Goal: Ask a question

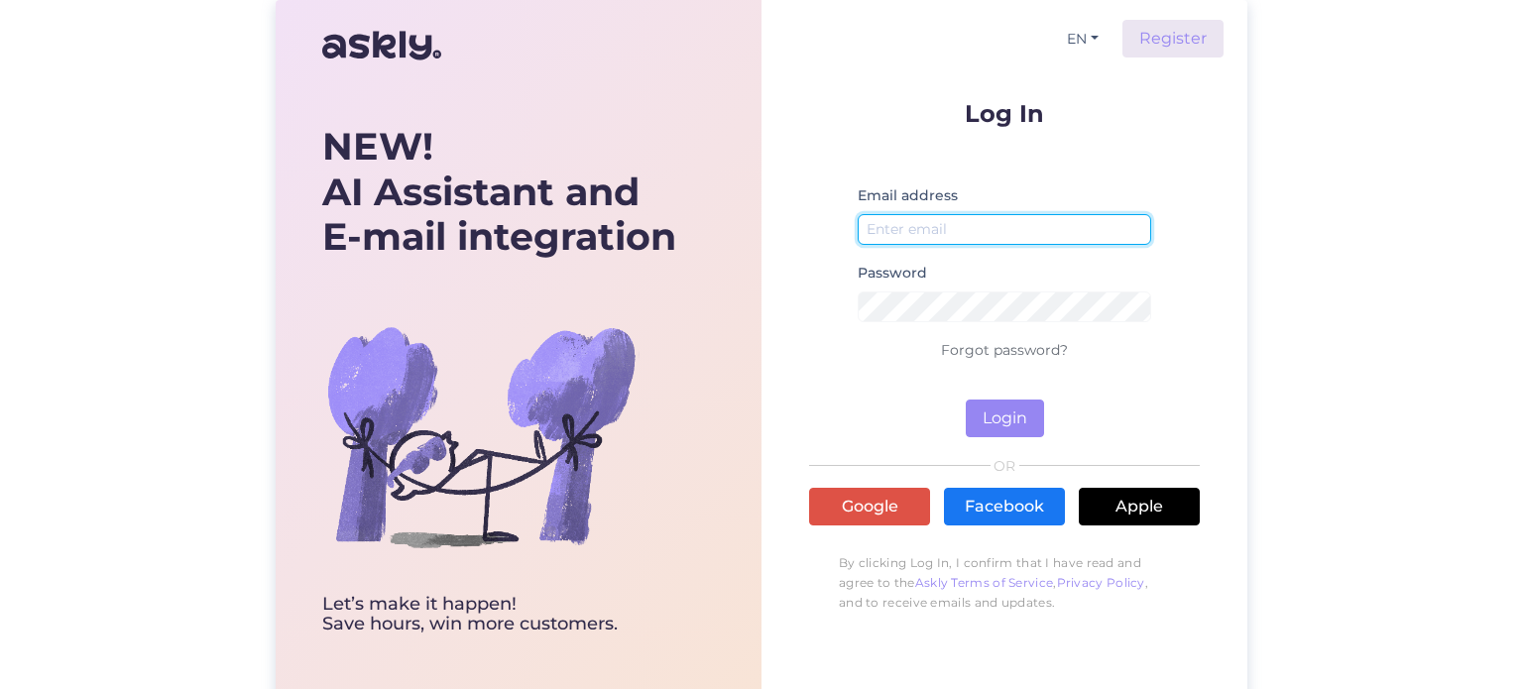
click at [908, 227] on input "email" at bounding box center [1005, 229] width 294 height 31
type input "[PERSON_NAME][EMAIL_ADDRESS][PERSON_NAME][DOMAIN_NAME]"
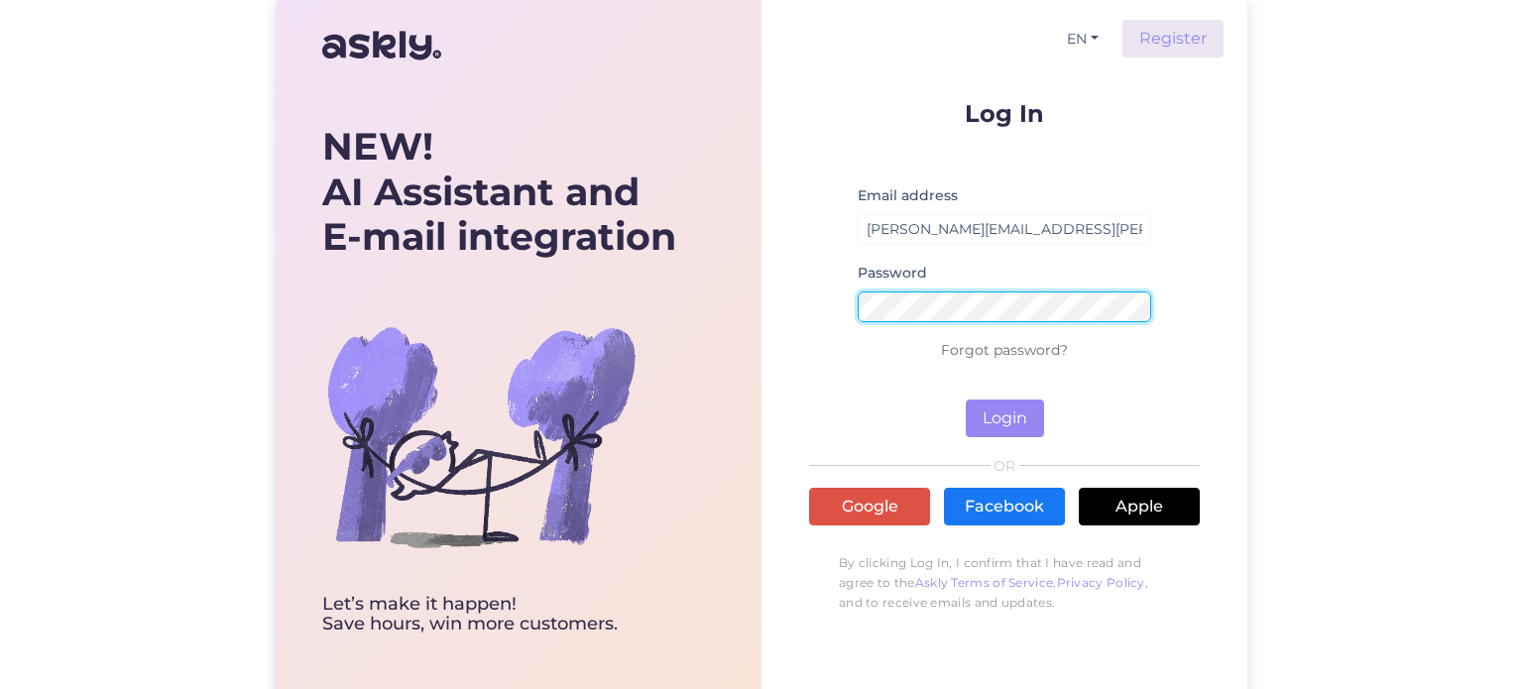
click at [966, 400] on button "Login" at bounding box center [1005, 419] width 78 height 38
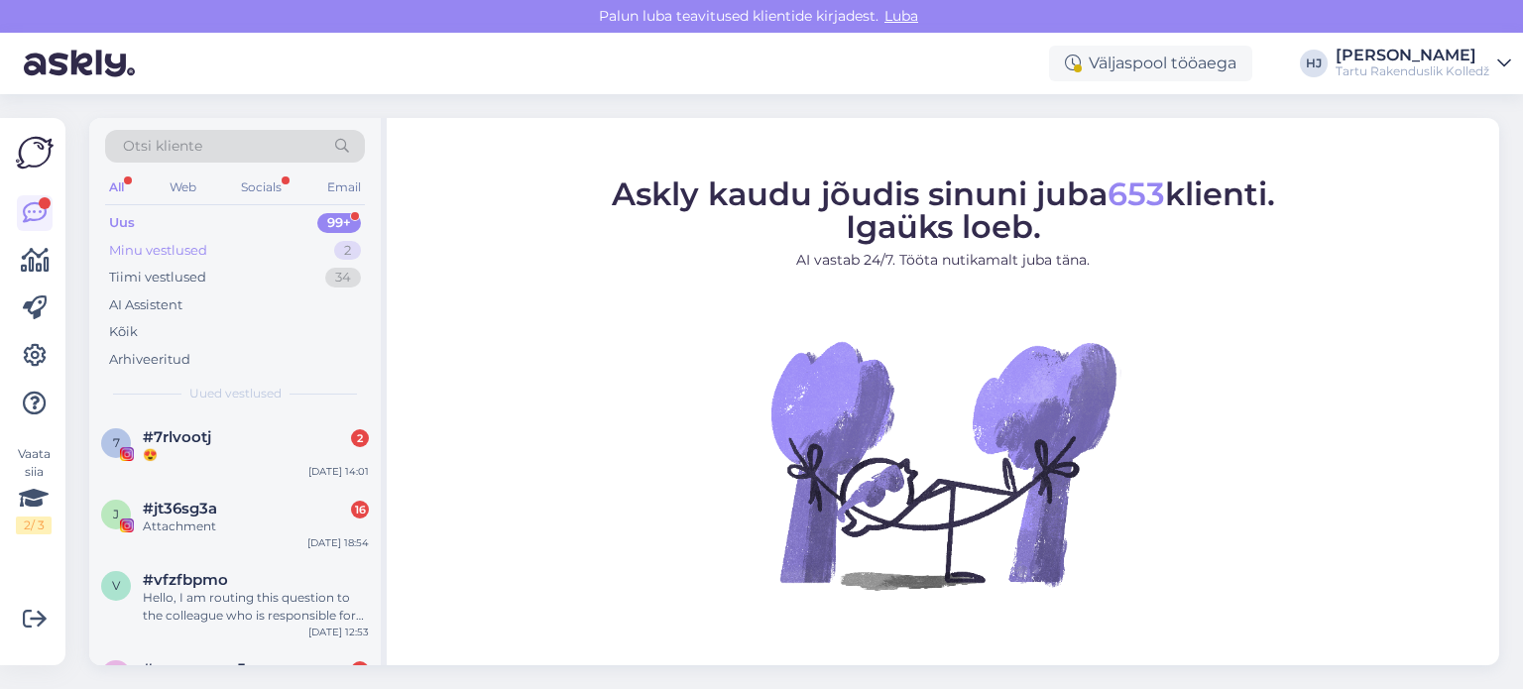
click at [191, 250] on div "Minu vestlused" at bounding box center [158, 251] width 98 height 20
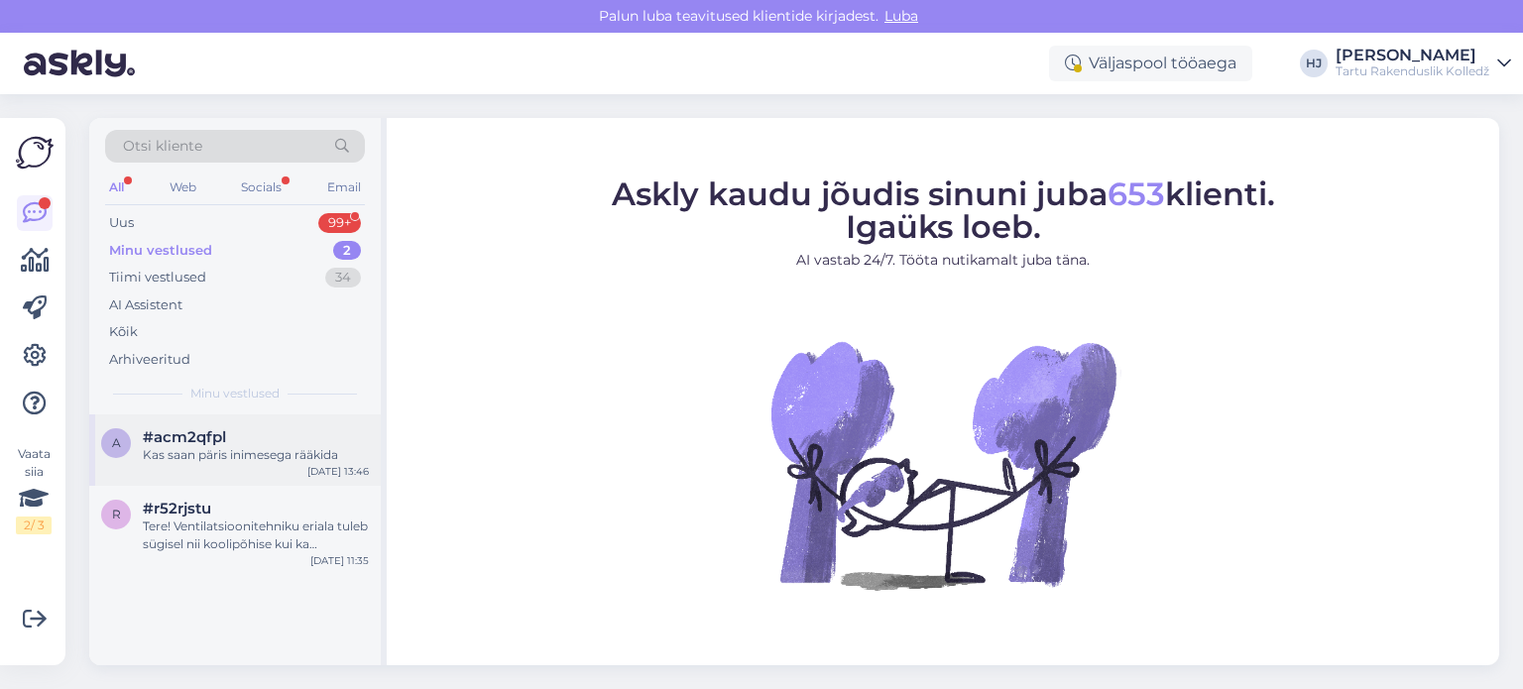
click at [227, 460] on div "Kas saan päris inimesega rääkida" at bounding box center [256, 455] width 226 height 18
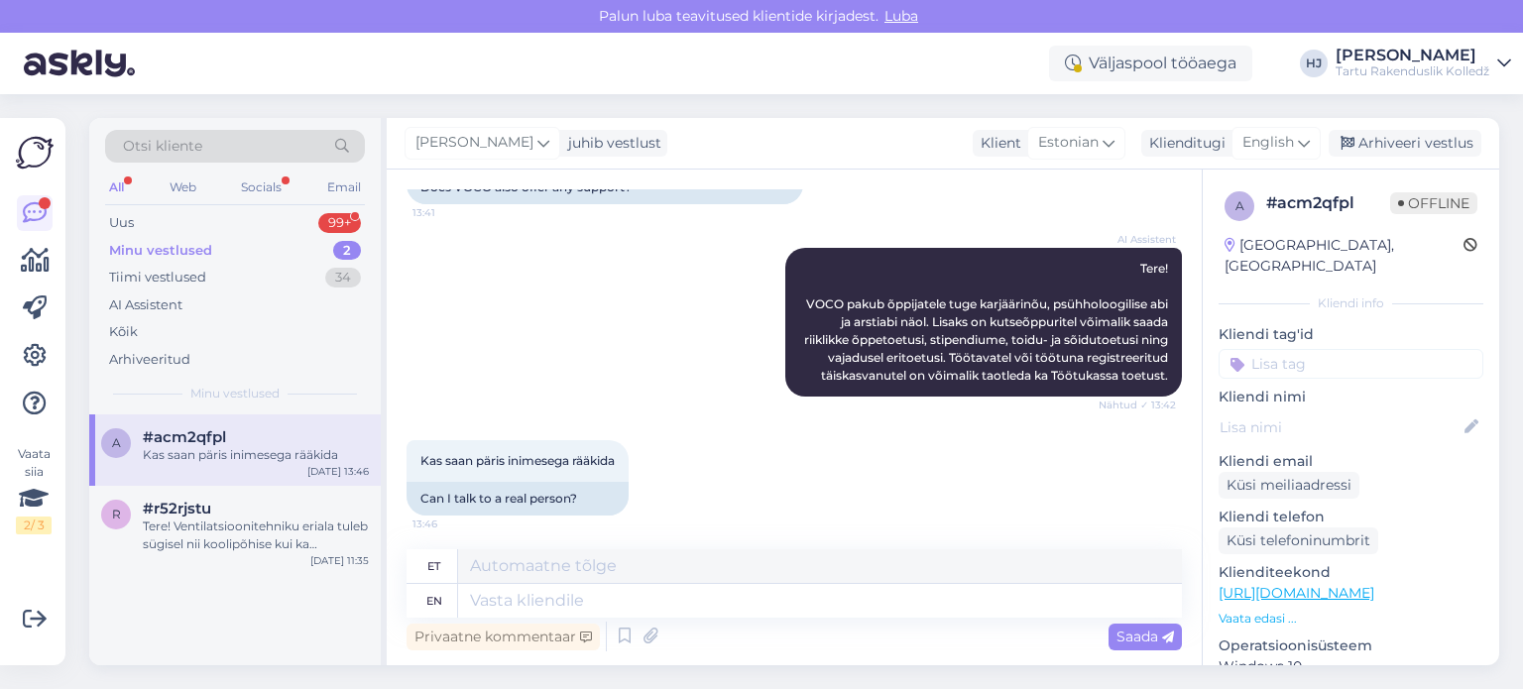
scroll to position [385, 0]
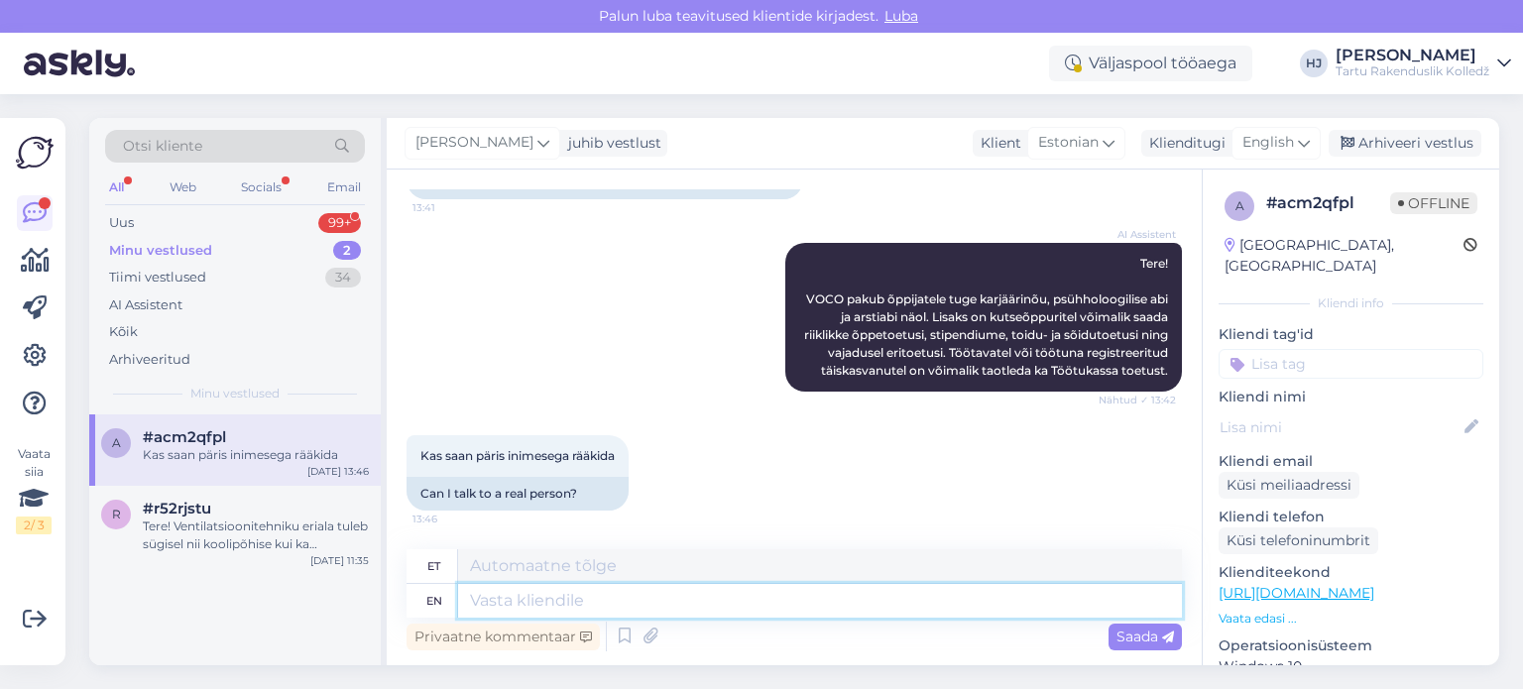
click at [635, 598] on textarea at bounding box center [820, 601] width 724 height 34
type textarea "Tere!"
type textarea "Tere! [PERSON_NAME]"
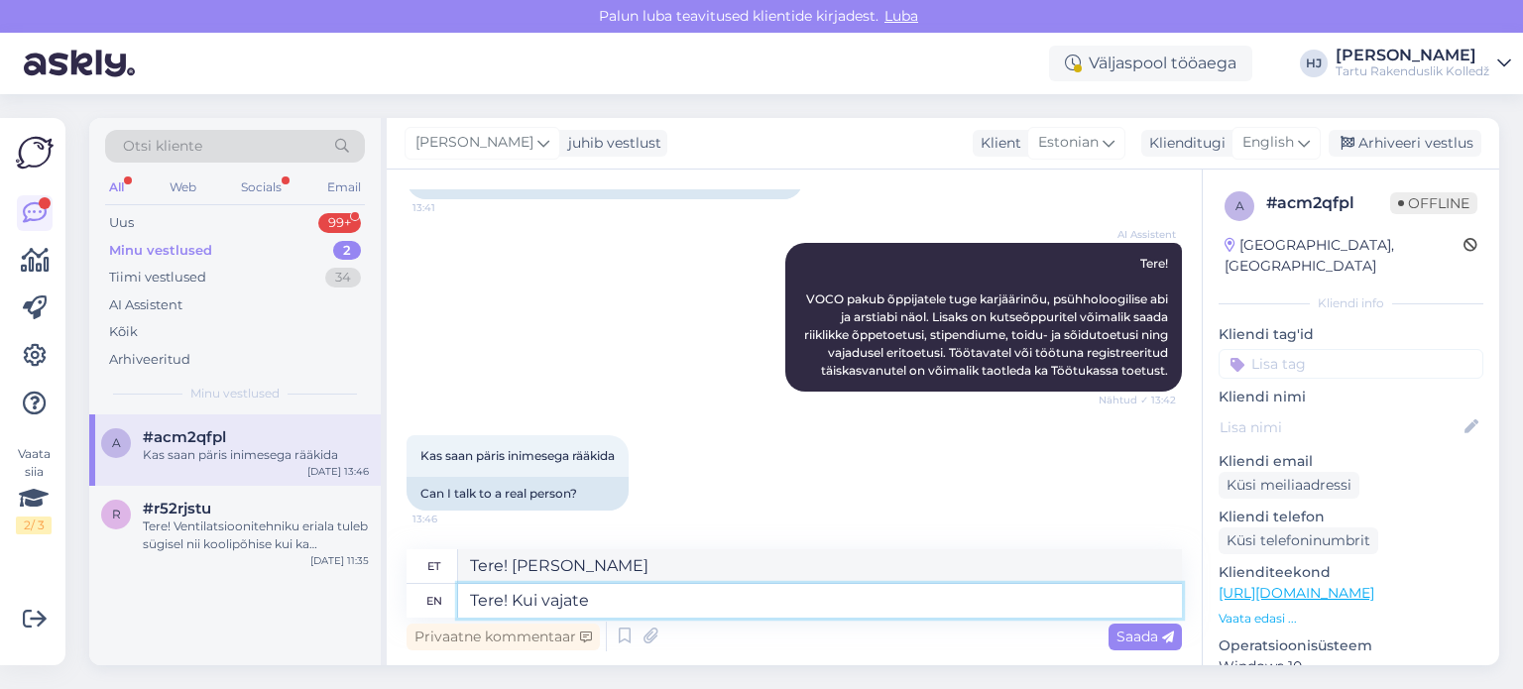
type textarea "Tere! Kui vajate n"
type textarea "Tere! Kui vajate"
type textarea "Tere! Kui vajate nõu, m"
type textarea "Tere! Kui vajate nõu,"
type textarea "Tere! Kui vajate nõu, millist"
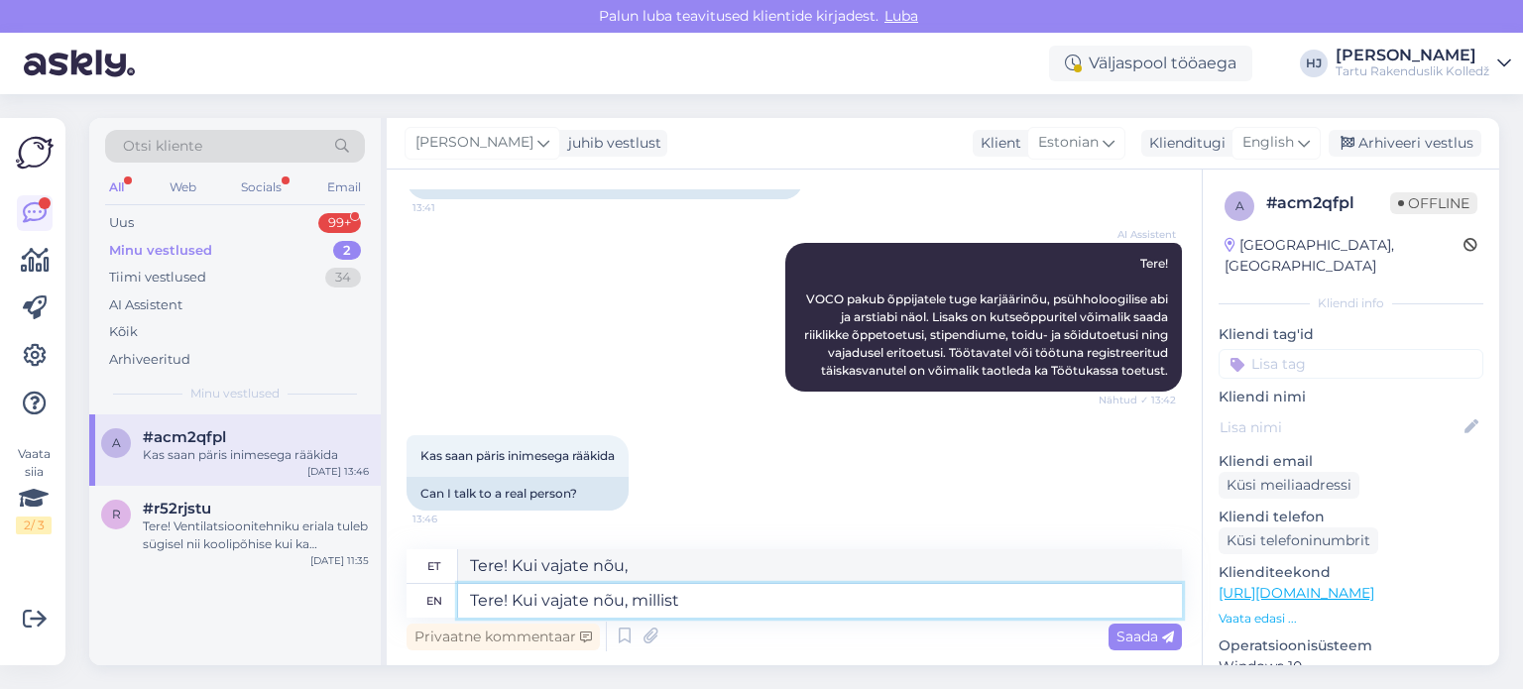
type textarea "Tere! Kui vajate nõu, millist"
type textarea "Tere! Kui vajate nõu, millist rahalist ab"
type textarea "Tere! Kui vajate nõu, millist rahalist"
type textarea "Tere! Kui vajate nõu, millist rahalist abi sa"
type textarea "Tere! Kui vajate nõu, mida rahalist abi"
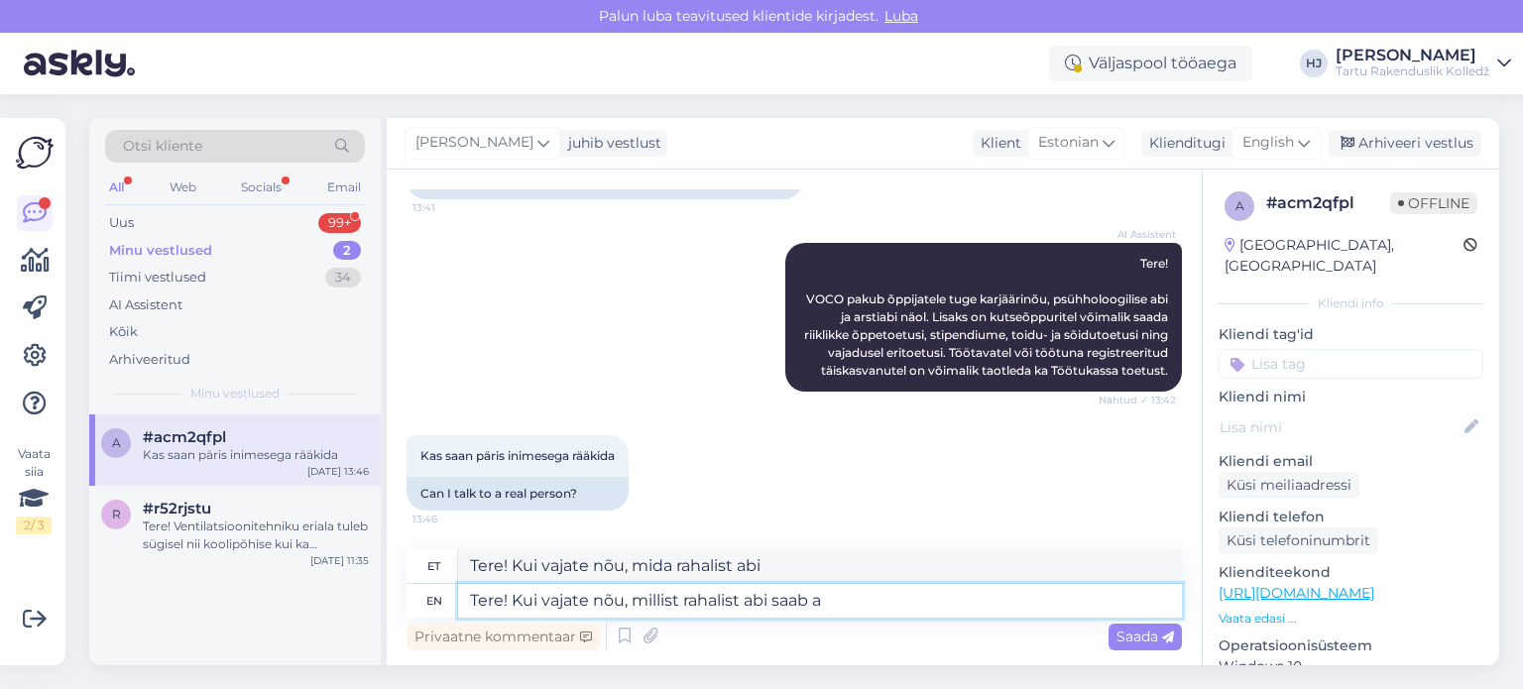
type textarea "Tere! Kui vajate nõu, millist rahalist abi saab an"
type textarea "Tere! Kui vajate nõu, mida rahalist abi saab"
type textarea "Tere! Kui vajate nõu, millist rahalist abi saab anda k"
type textarea "Tere! Kui vajate nõu, millist rahalist abi saab anda"
type textarea "Tere! Kui vajate nõu, millist rahalist abi saab anda kool, sii"
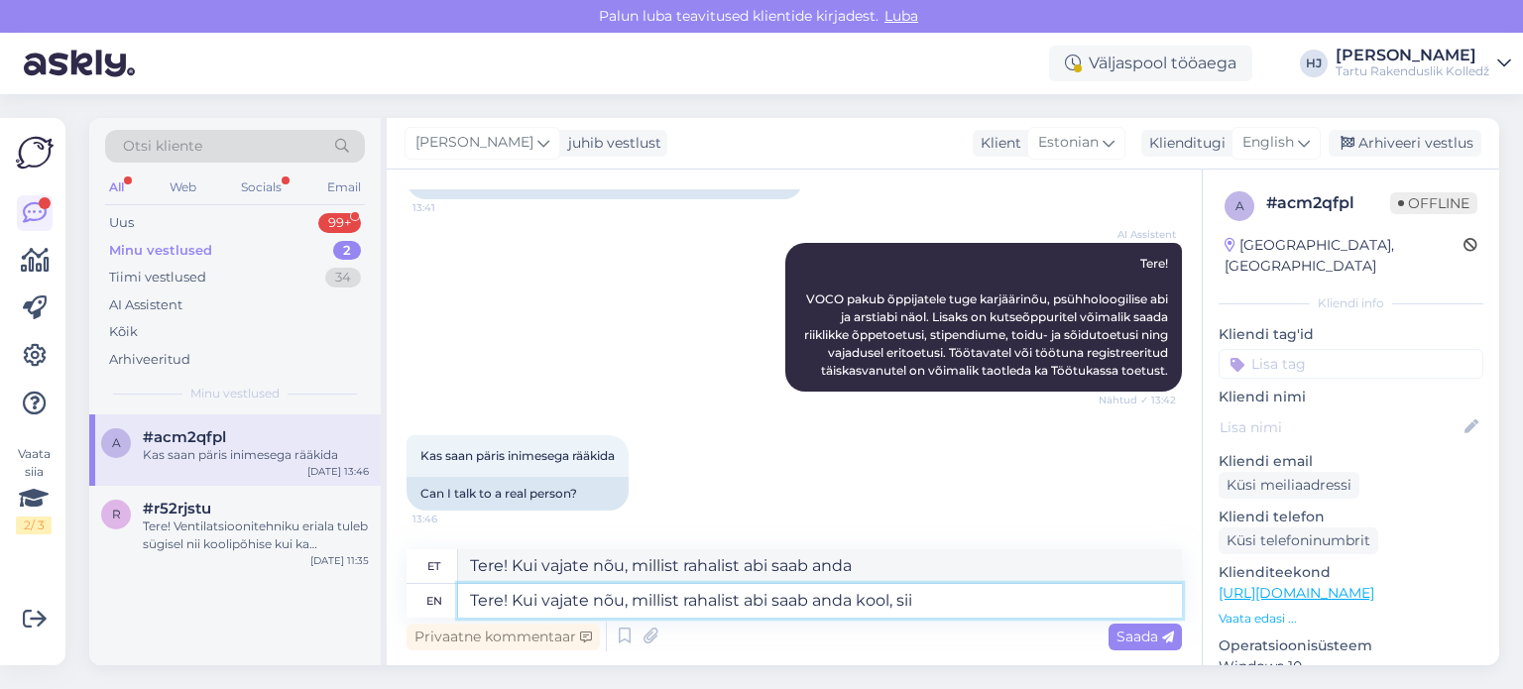
type textarea "Tere! Kui vajate nõu, millist rahalist abi saab anda kool,"
type textarea "Tere! Kui vajate nõu, millist rahalist abi saab anda kool, siis"
type textarea "Tere! Kui vajate nõu, millist rahalist abi saab anda kool, siis soovitan"
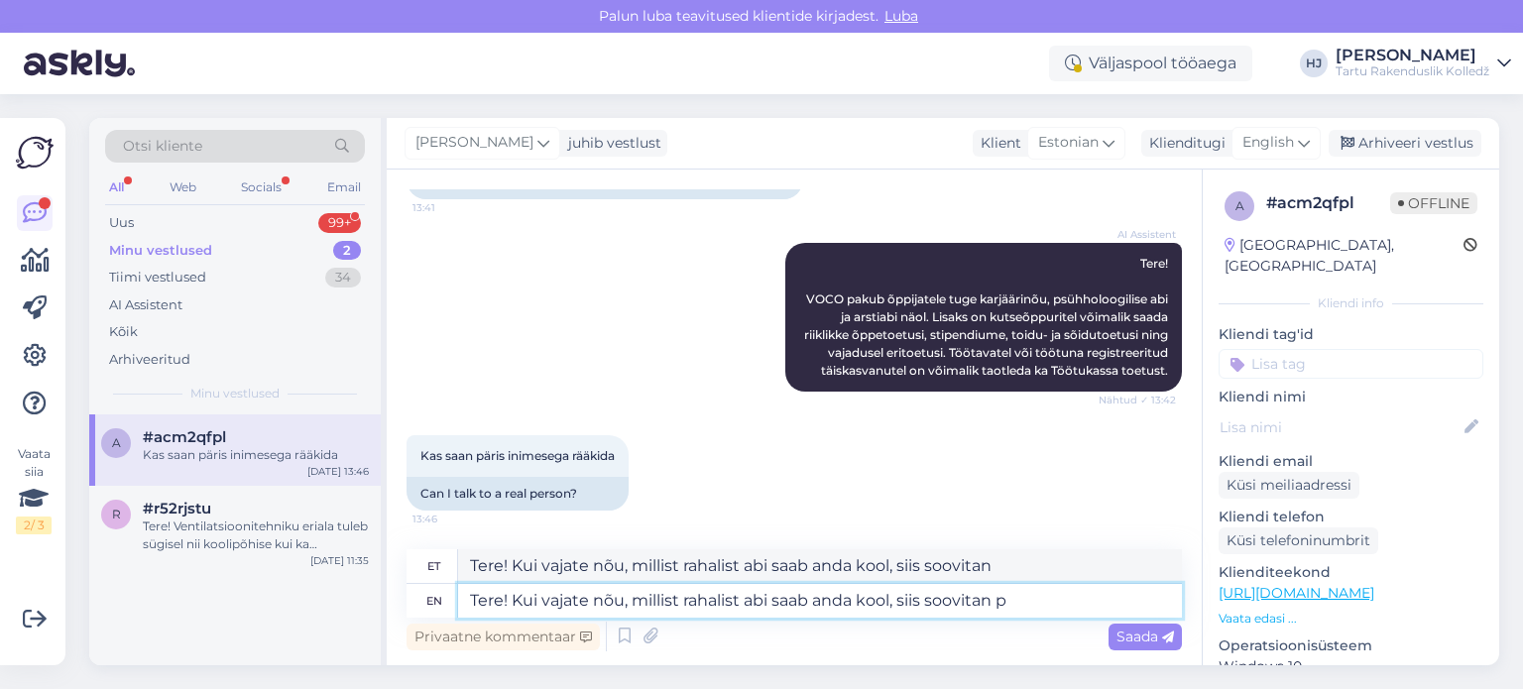
type textarea "Tere! Kui vajate nõu, millist rahalist abi saab anda kool, siis soovitan pö"
type textarea "Tere! Kui vajate nõu, millist rahalist abi saab anda kool, siis soovitan p"
type textarea "Tere! Kui vajate nõu, millist rahalist abi saab anda kool, siis soovitan pöördu…"
type textarea "Tere! Kui vajate nõu, millist rahalist abi saab kool, siis soovitan anda"
type textarea "Tere! Kui vajate nõu, millist rahalist abi saab anda kool, siis soovitan pöördu…"
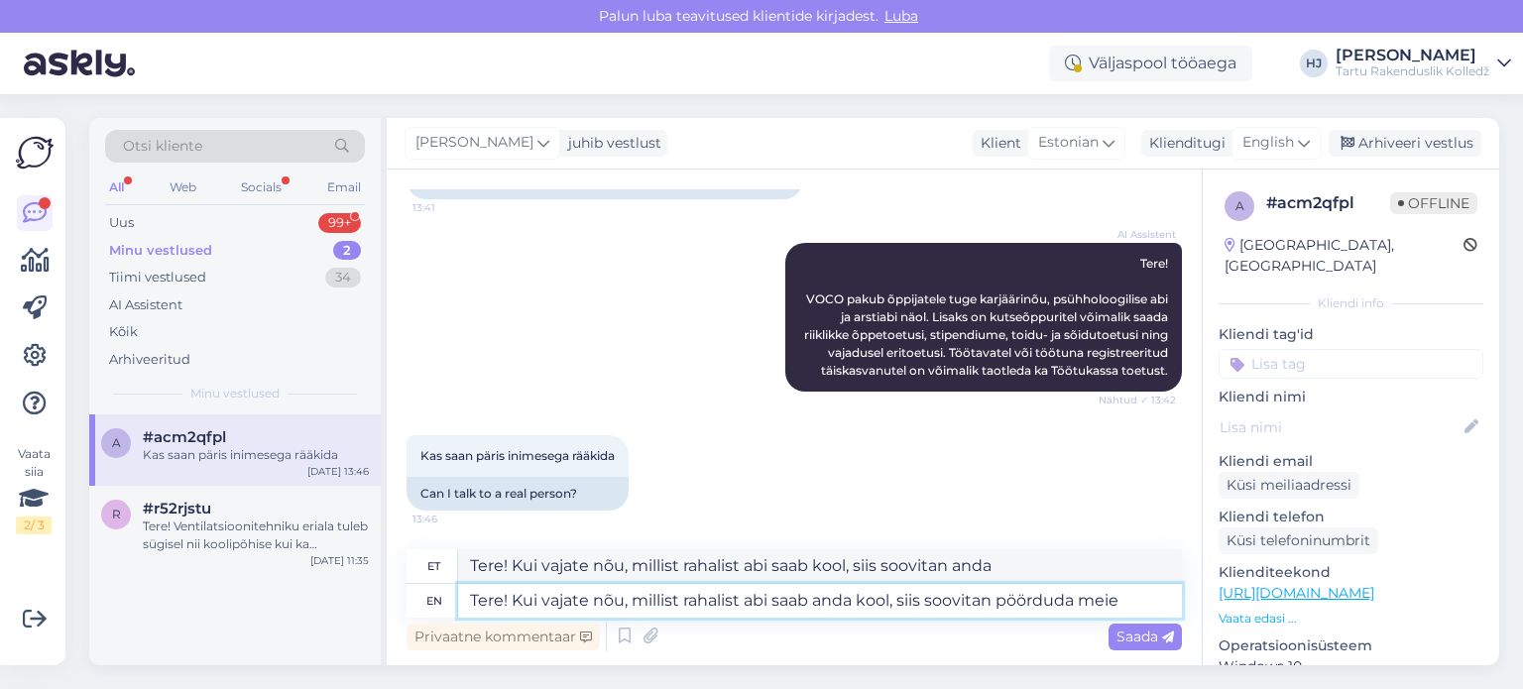
type textarea "Tere! Kui vajate nõu, millist rahalist abi saab kool, siis soovitan alustada [P…"
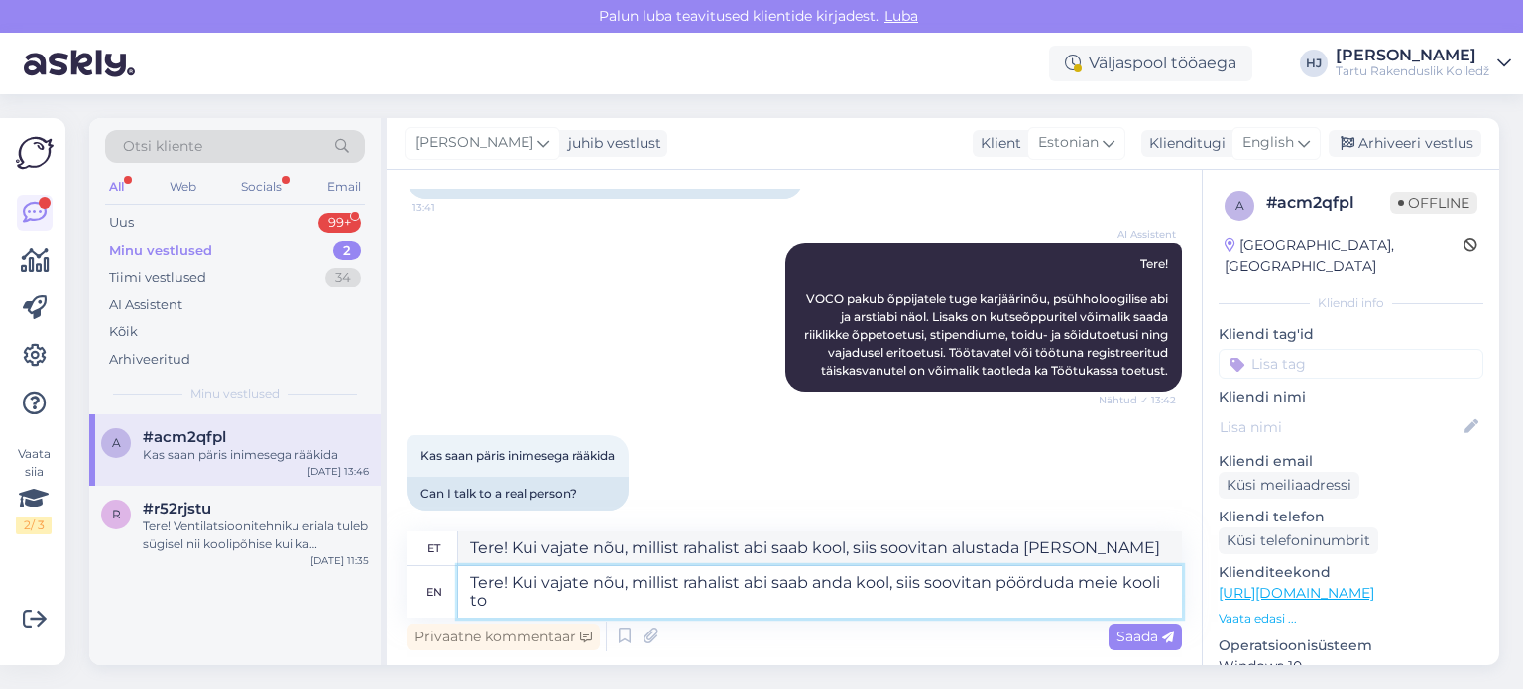
type textarea "Tere! Kui vajate nõu, millist rahalist abi saab anda kool, siis soovitan pöördu…"
type textarea "Tere! Kui vajate nõu, millist rahalist abi saab kool, siis soovitan alustada me…"
type textarea "Tere! Kui vajate nõu, millist rahalist abi saab anda kool, siis soovitan pöördu…"
type textarea "Tere! Kui vajate nõu, millist rahalist abi saab kool, siis soovitan anda meie k…"
type textarea "Tere! Kui vajate nõu, millist rahalist abi saab anda kool, siis soovitan pöördu…"
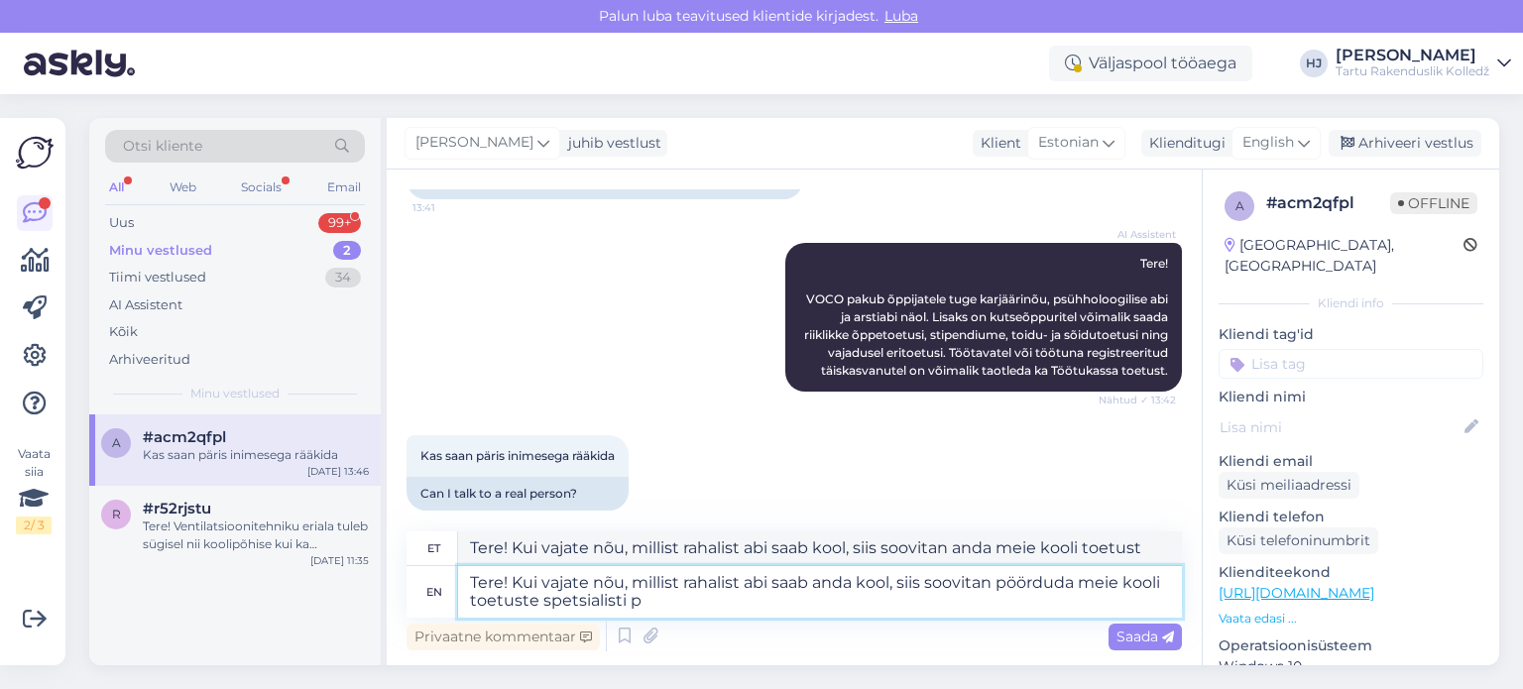
type textarea "Tere! Kui vajate nõu, millist rahalist abi saab kool, siis soovitan meie kooli …"
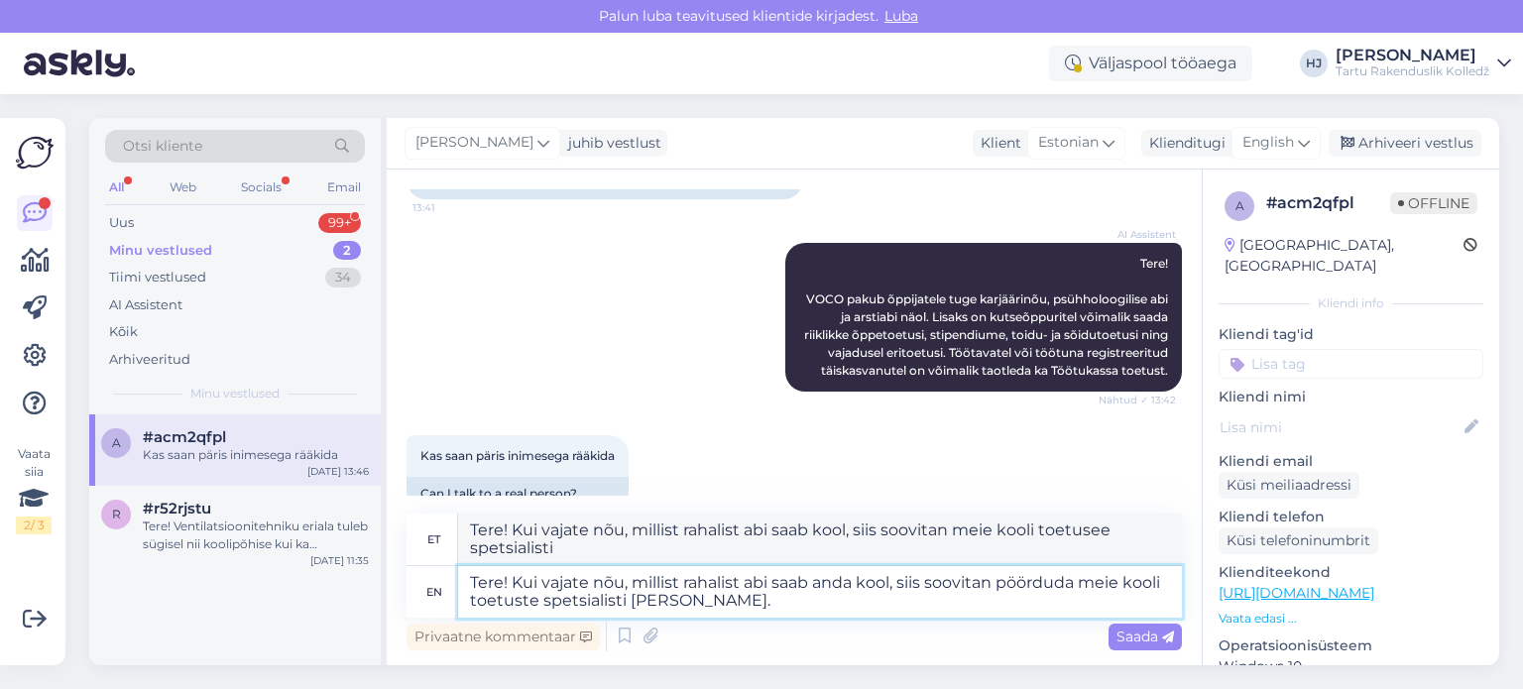
type textarea "Tere! Kui vajate nõu, millist rahalist abi saab anda kool, siis soovitan pöördu…"
type textarea "Tere! Kui vajate nõu, millist rahalist abi saab kool, siis soovitan meie kooli …"
type textarea "Tere! Kui vajate nõu, millist rahalist abi saab anda kool, siis soovitan pöördu…"
type textarea "Tere! Kui vajate nõu, millist rahalist abi saab kool, siis soovitan meie kooli …"
type textarea "Tere! Kui vajate nõu, millist rahalist abi saab anda kool, siis soovitan pöördu…"
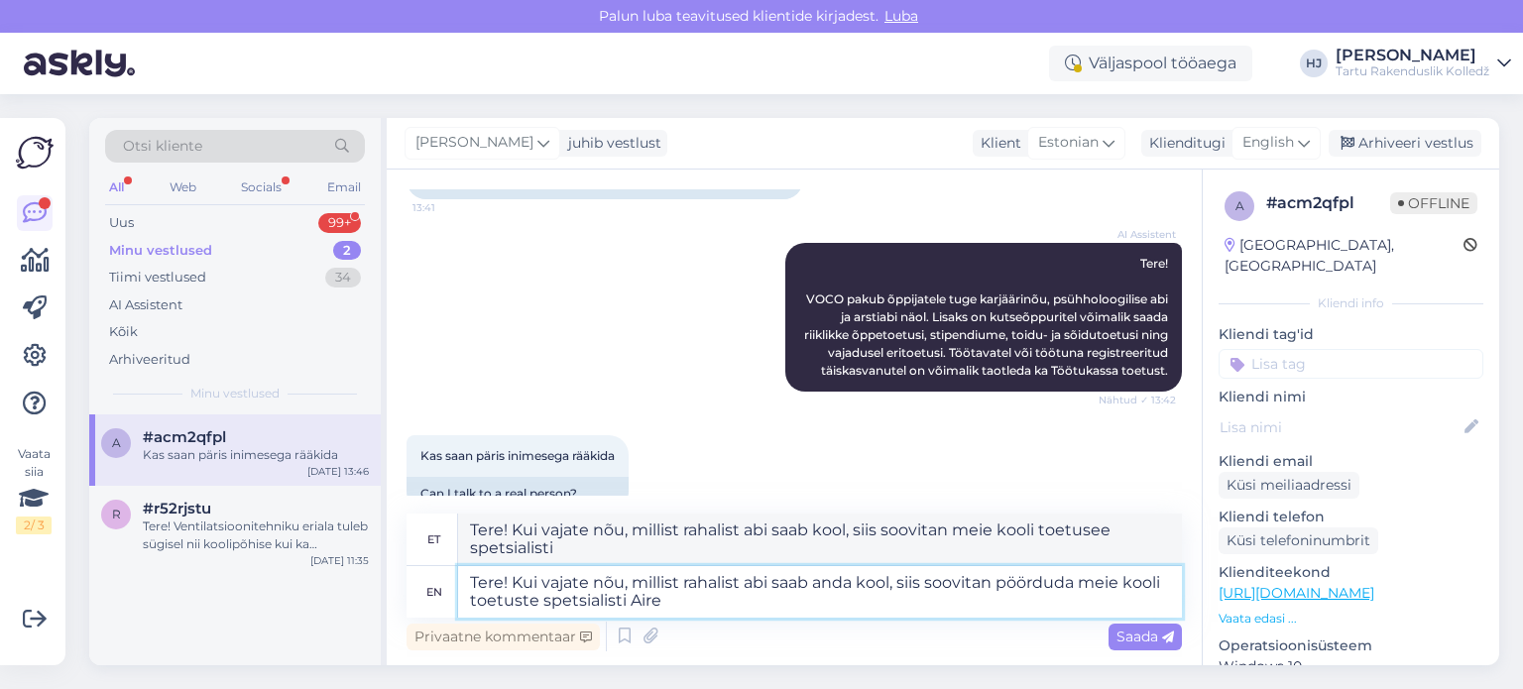
type textarea "Tere! Kui vajate nõu, millist rahalist abi saab kool, siis soovitan meie kooli …"
type textarea "Tere! Kui vajate nõu, millist rahalist abi saab anda kool, siis soovitan pöördu…"
type textarea "Tere! Kui vajate nõu, millist rahalist abi saab kool, siis soovitan meie kooli …"
type textarea "Tere! Kui vajate nõu, millist rahalist abi saab anda kool, siis soovitan pöördu…"
type textarea "Tere! Kui vajate nõu, millist rahalist abi saab kool, siis soovitan meie kooli …"
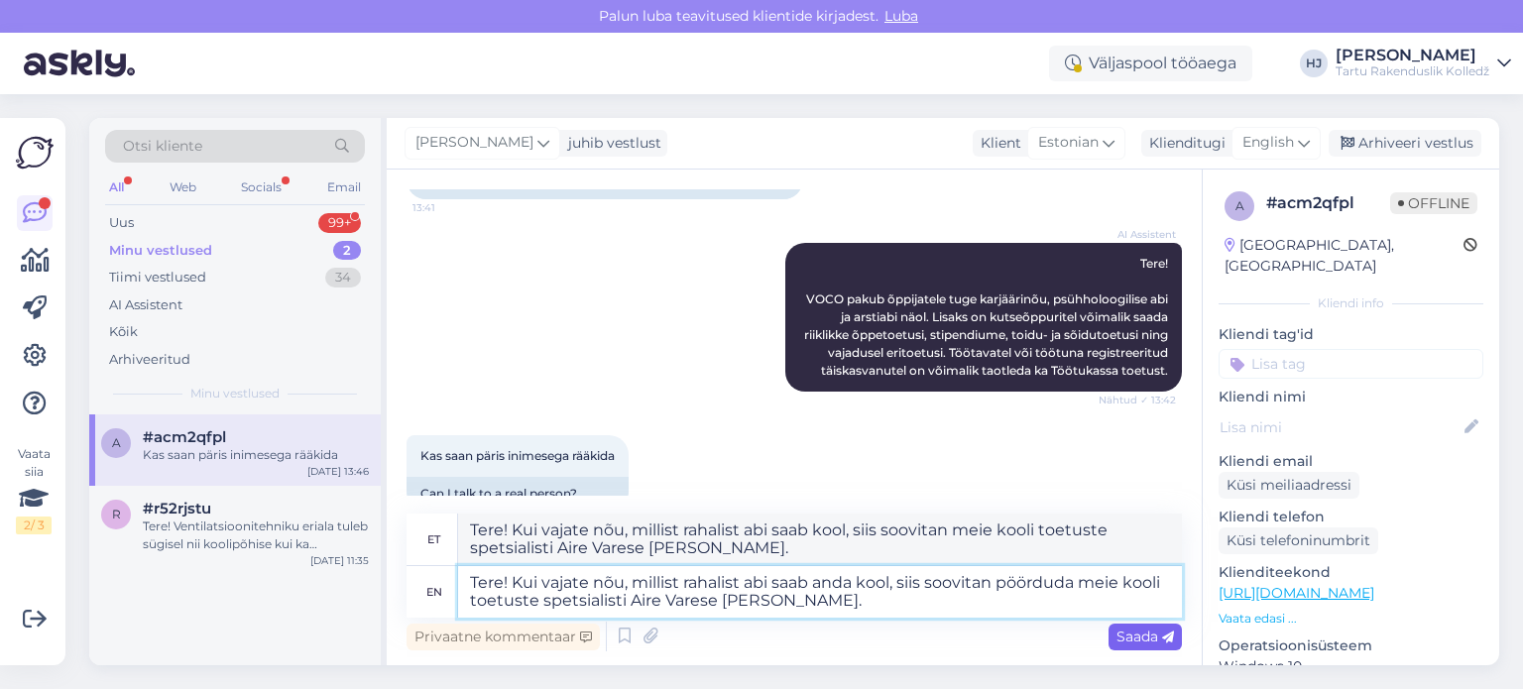
type textarea "Tere! Kui vajate nõu, millist rahalist abi saab anda kool, siis soovitan pöördu…"
click at [1133, 642] on span "Saada" at bounding box center [1146, 637] width 58 height 18
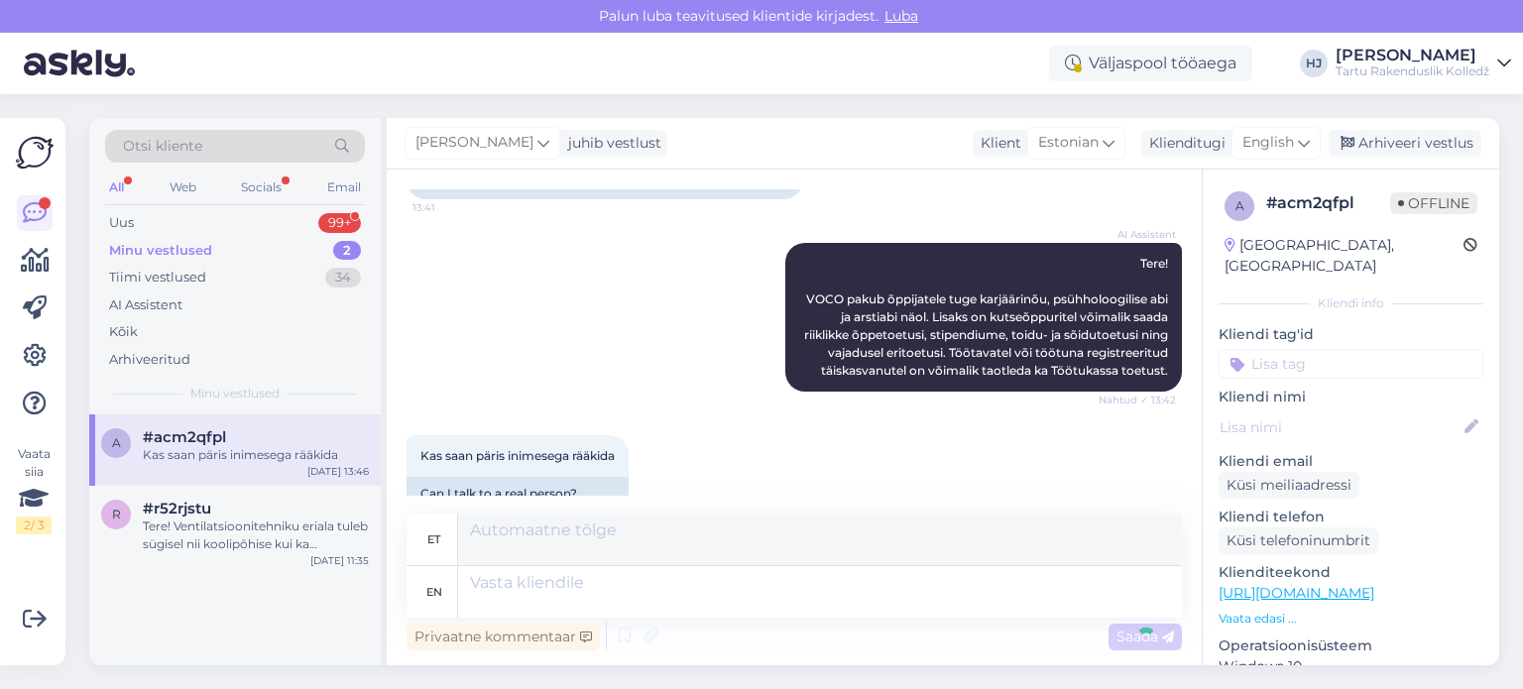
scroll to position [599, 0]
